Goal: Transaction & Acquisition: Subscribe to service/newsletter

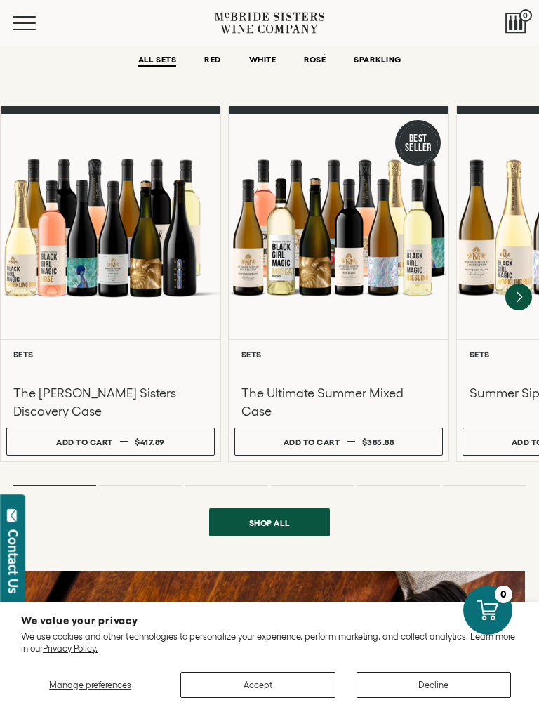
scroll to position [1010, 0]
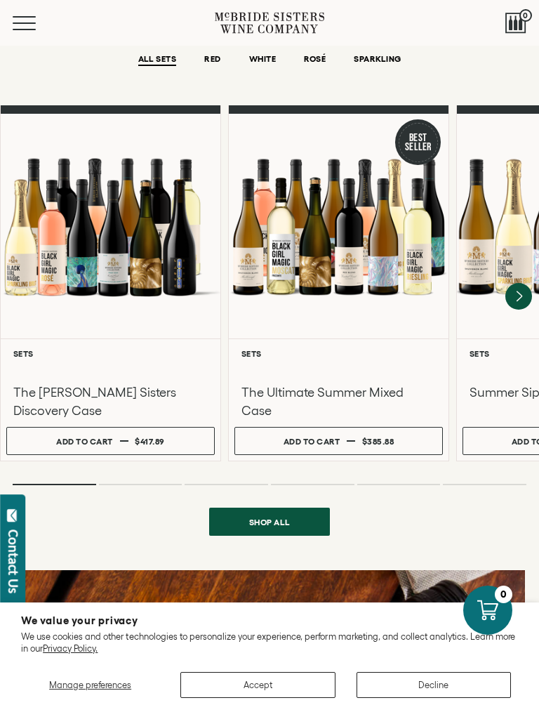
click at [521, 291] on icon "Next" at bounding box center [518, 296] width 5 height 10
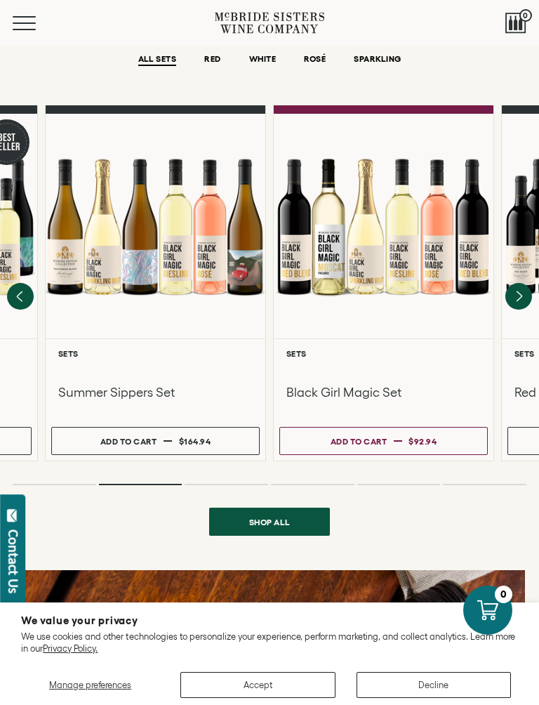
click at [523, 283] on icon "Next" at bounding box center [518, 296] width 27 height 27
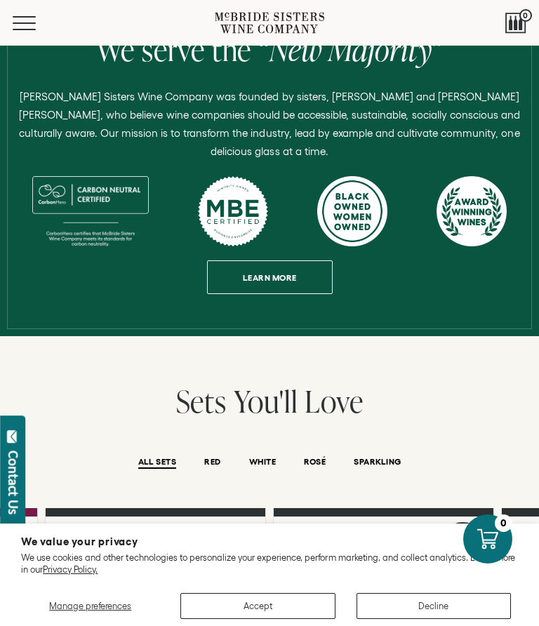
scroll to position [583, 0]
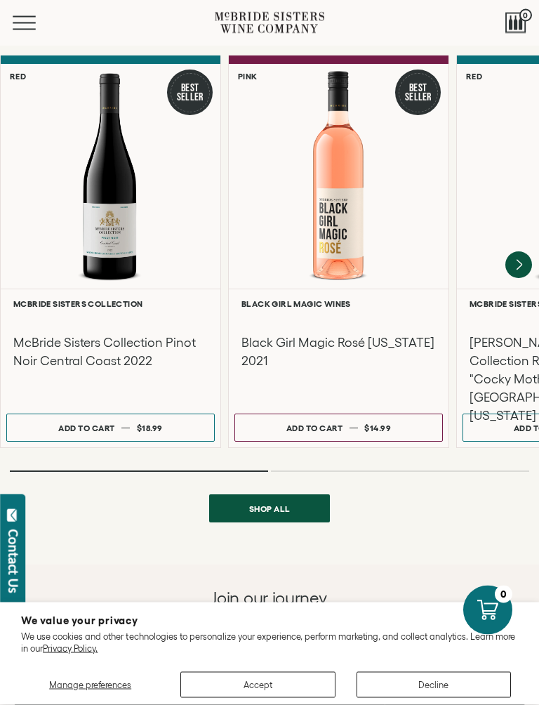
scroll to position [1744, 0]
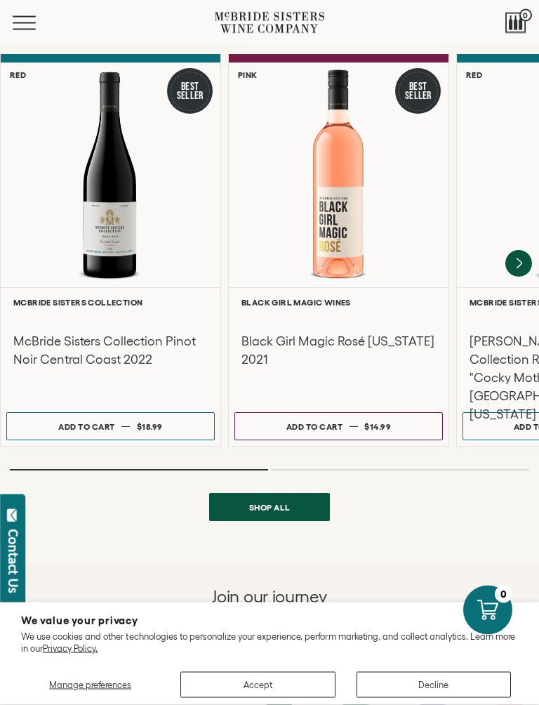
click at [523, 251] on icon "Next" at bounding box center [518, 264] width 27 height 27
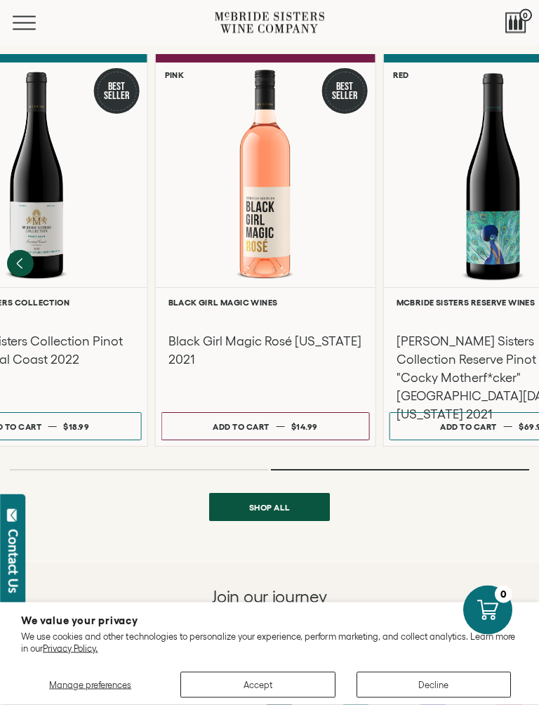
scroll to position [1745, 0]
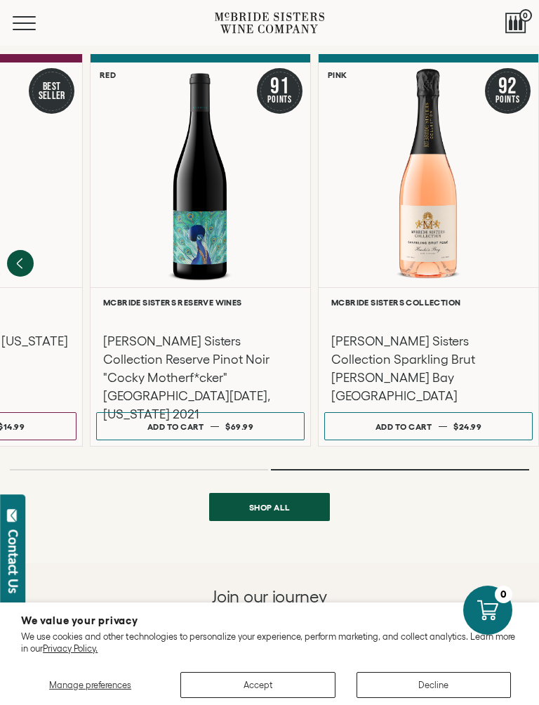
click at [282, 467] on div "Featured Wines ALL TYPES RED WHITE ROSÉ" at bounding box center [269, 228] width 539 height 586
click at [293, 493] on span "Shop all" at bounding box center [269, 506] width 75 height 27
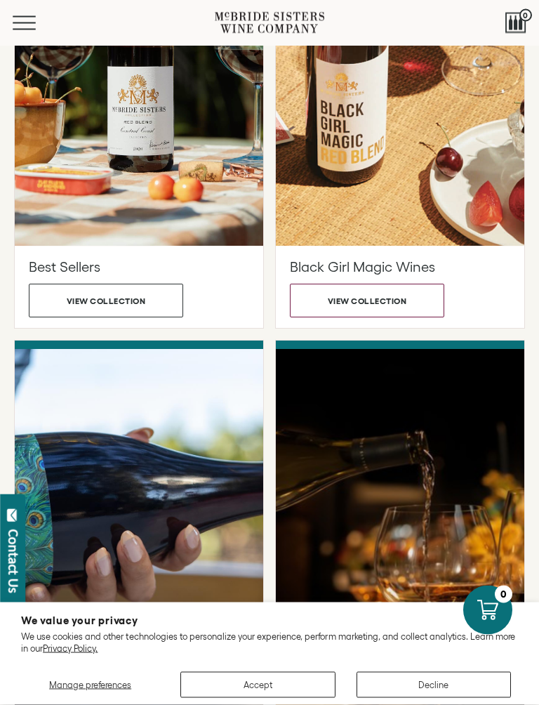
scroll to position [428, 0]
click at [146, 300] on button "View collection" at bounding box center [106, 300] width 154 height 34
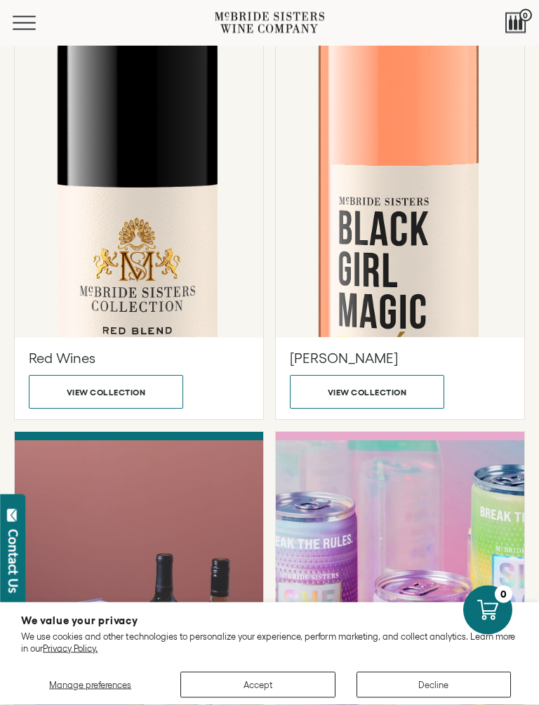
scroll to position [2434, 0]
click at [134, 392] on button "View collection" at bounding box center [106, 392] width 154 height 34
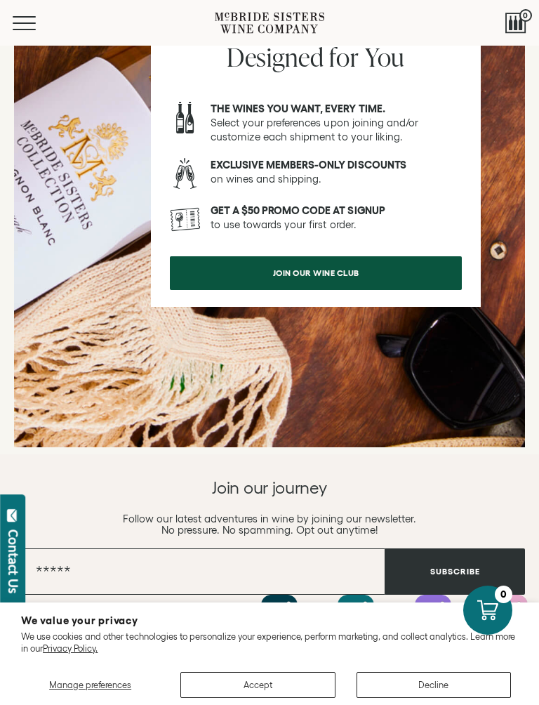
scroll to position [1859, 0]
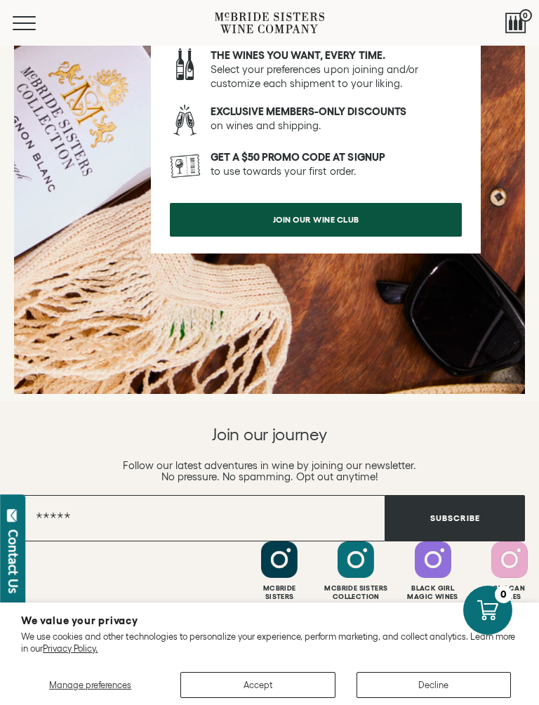
click at [508, 538] on button "Subscribe" at bounding box center [455, 518] width 140 height 46
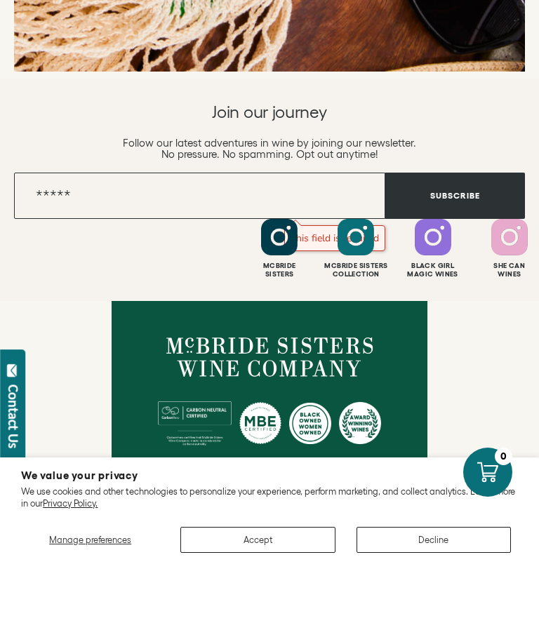
scroll to position [2181, 0]
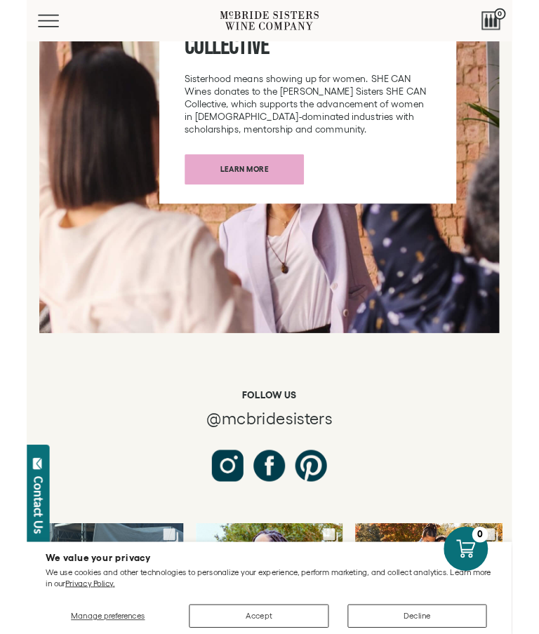
scroll to position [7169, 0]
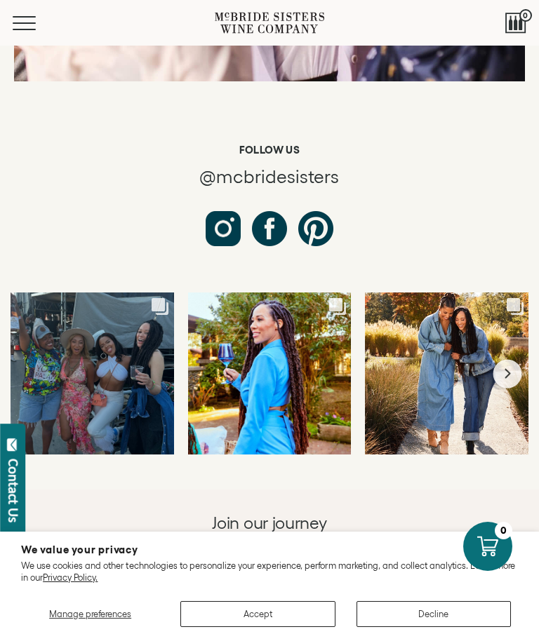
click at [185, 584] on input "Email" at bounding box center [199, 607] width 371 height 46
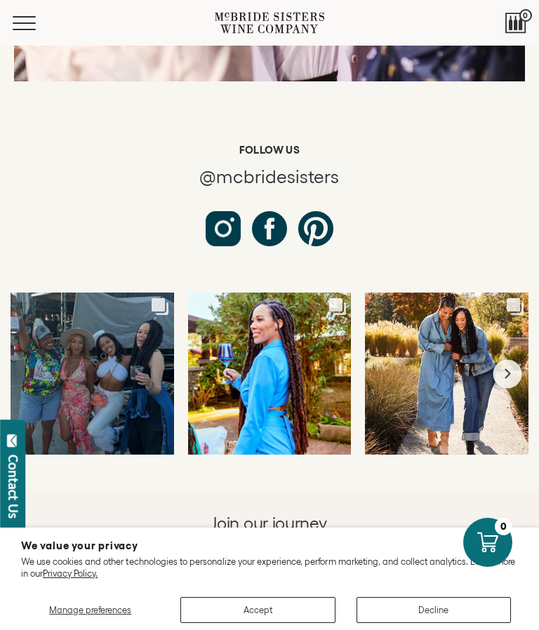
type input "**********"
click at [472, 584] on button "Subscribe" at bounding box center [455, 607] width 140 height 46
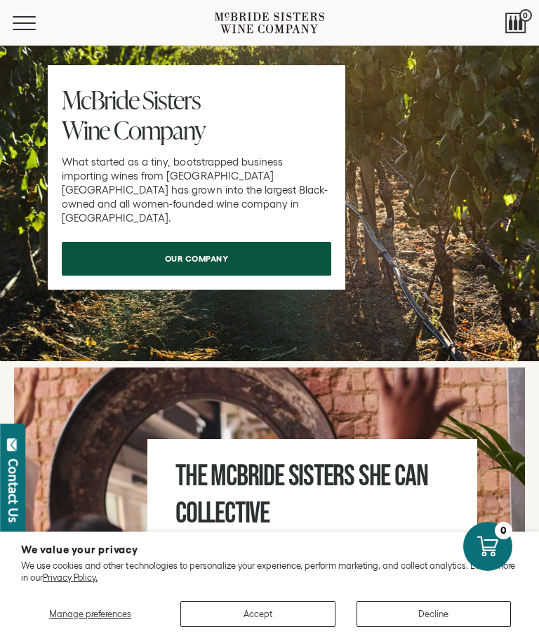
scroll to position [6416, 0]
